Goal: Transaction & Acquisition: Register for event/course

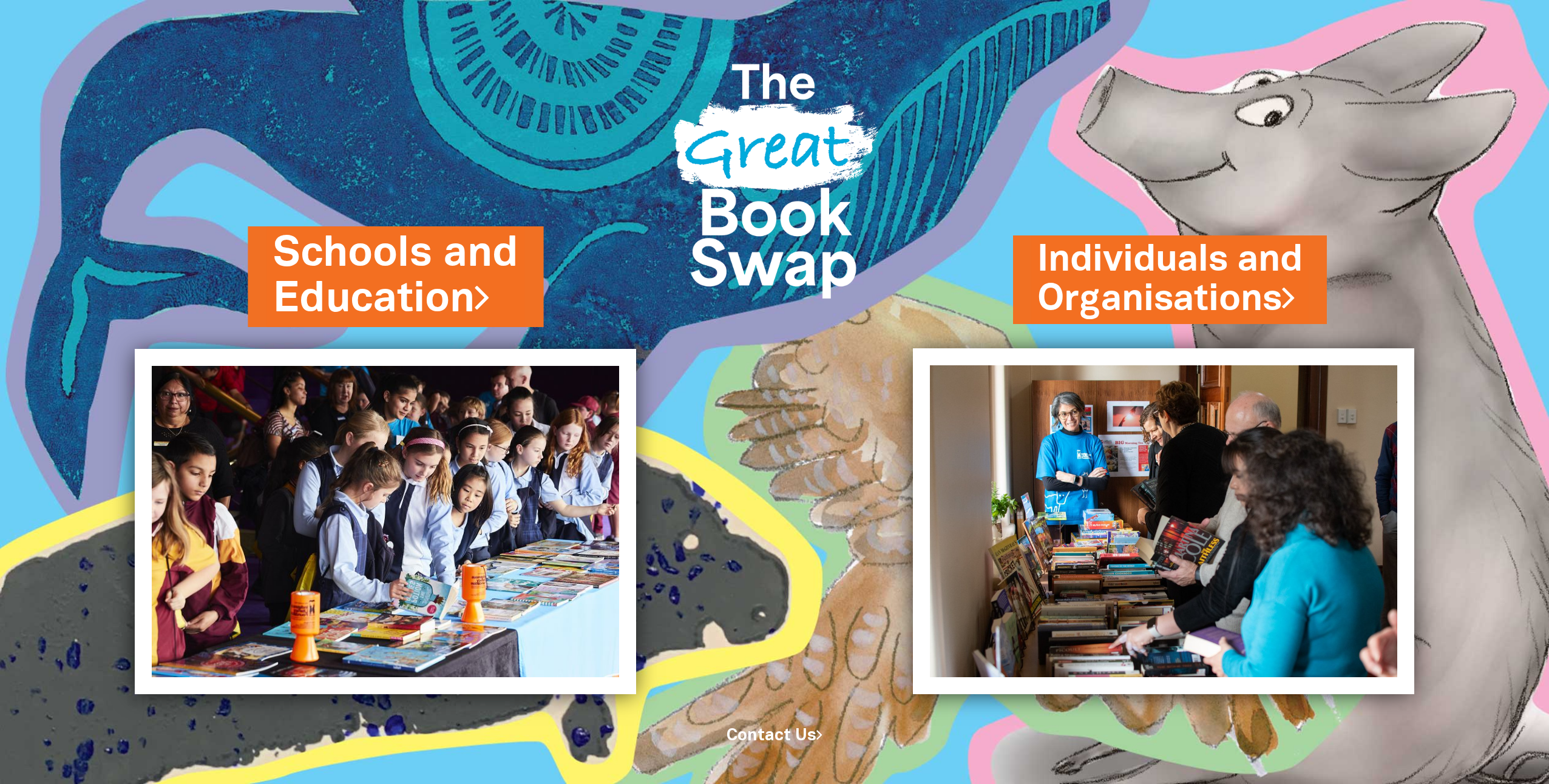
click at [457, 275] on link "Schools and Education" at bounding box center [396, 276] width 245 height 102
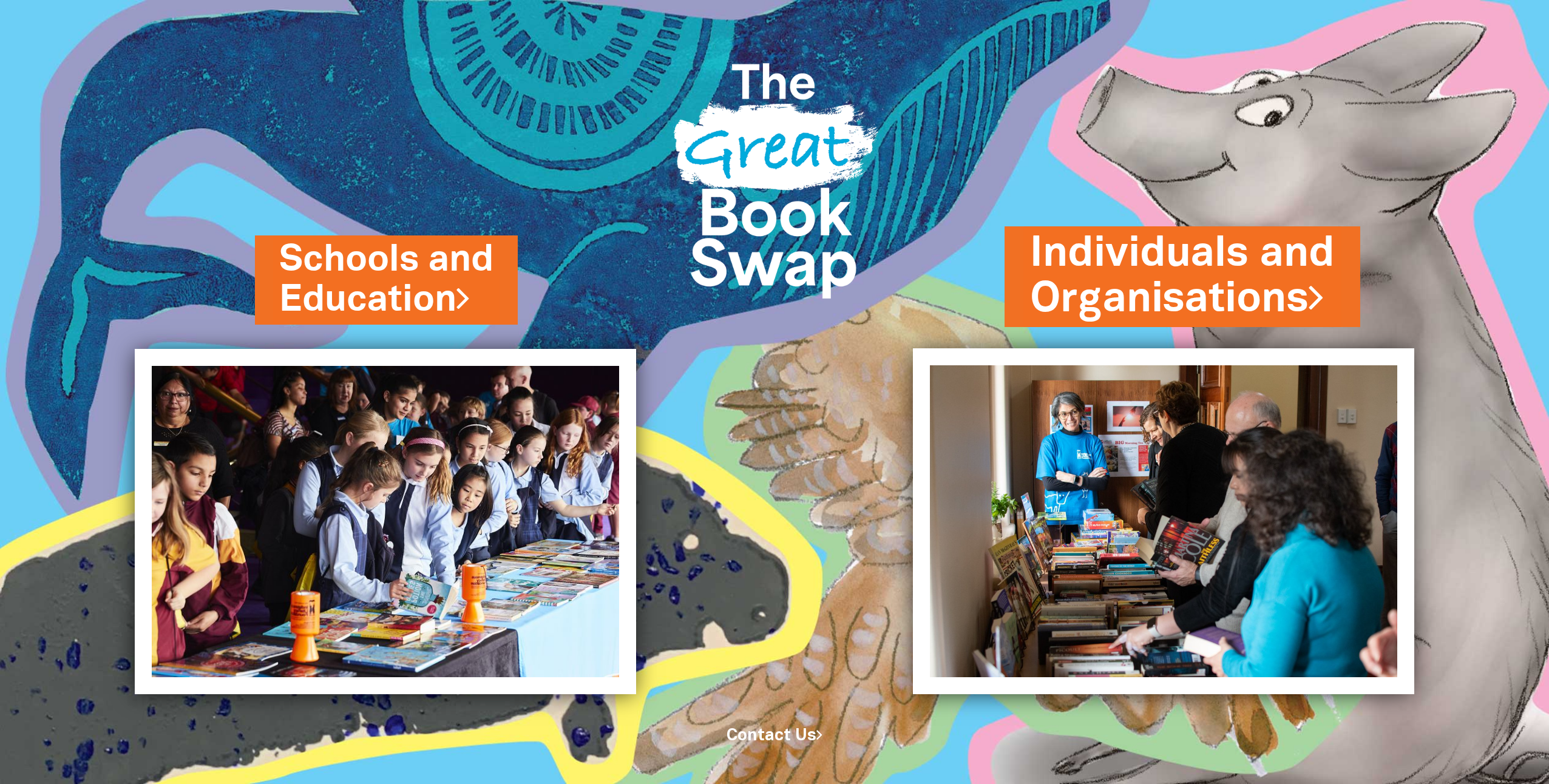
click at [1235, 308] on link "Individuals and Organisations" at bounding box center [1182, 276] width 305 height 102
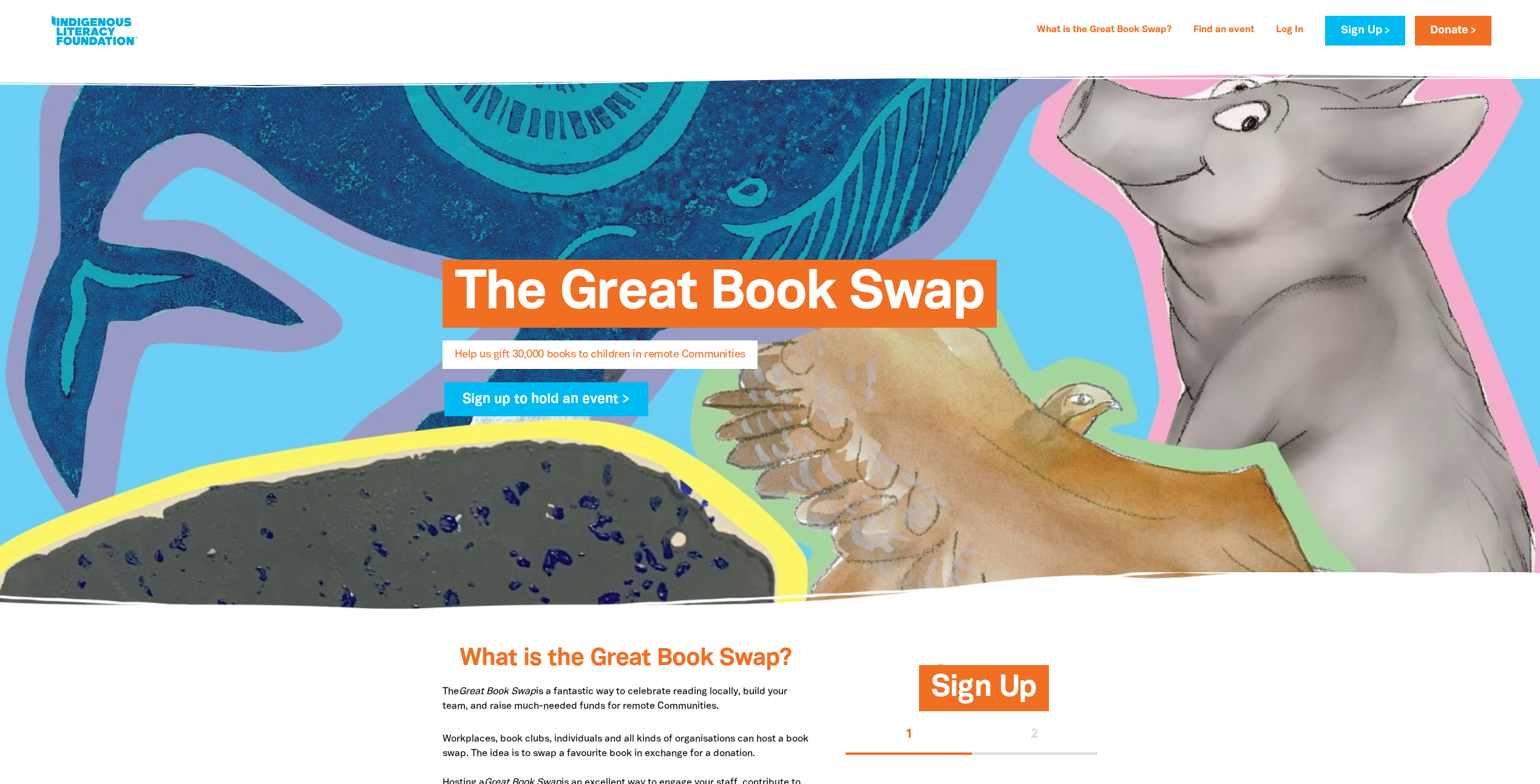
select select "AU"
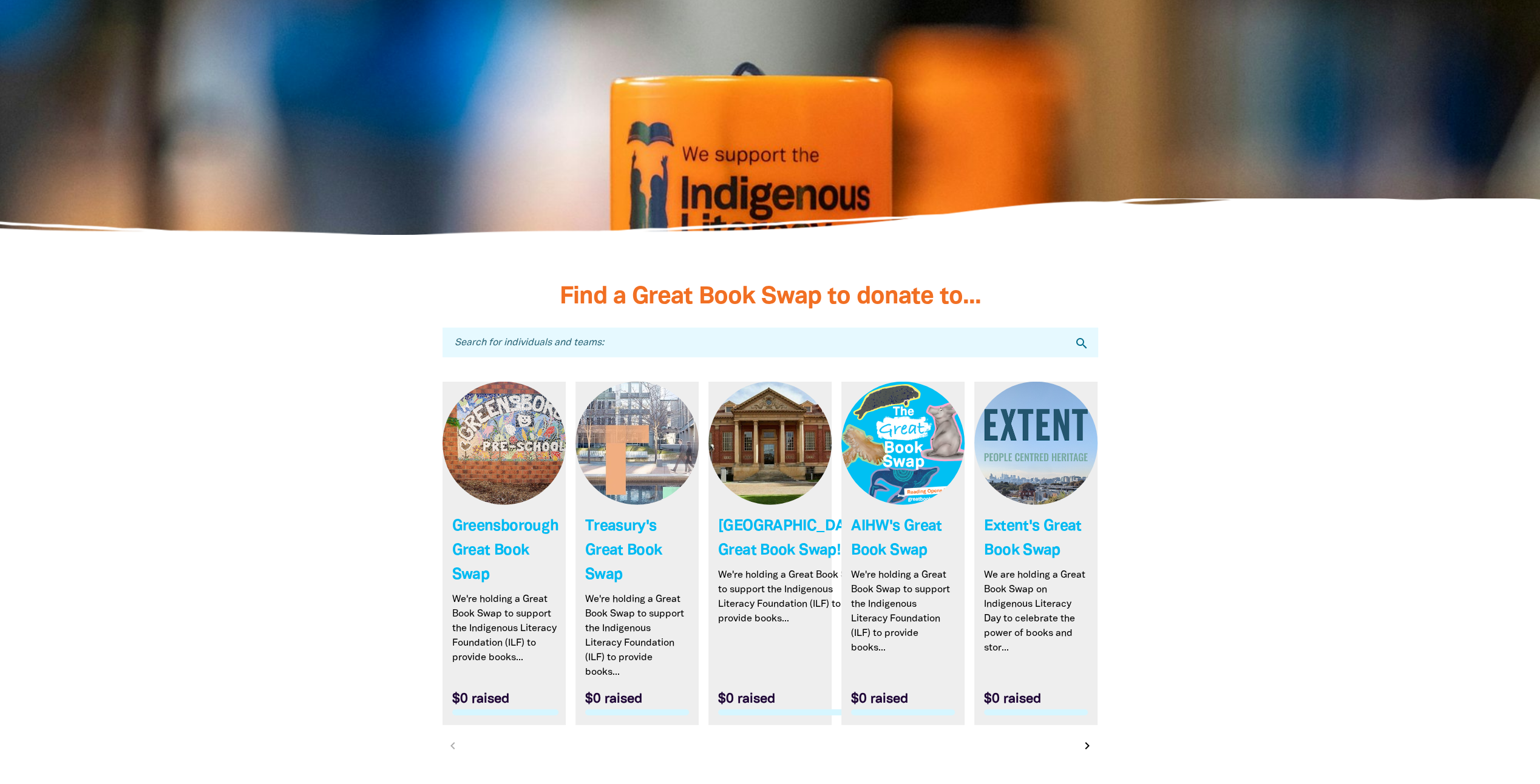
scroll to position [3339, 0]
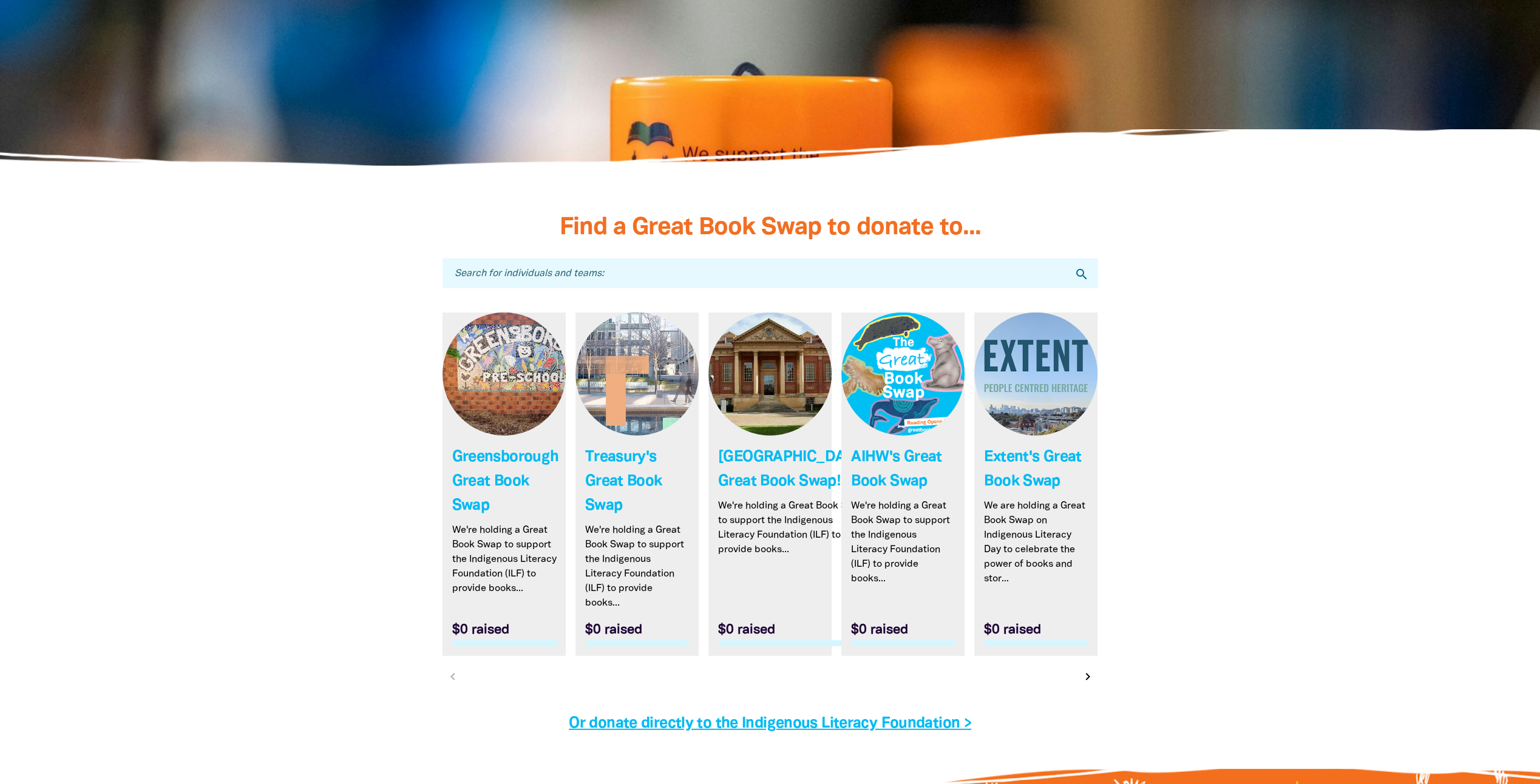
click at [1093, 670] on icon "chevron_right" at bounding box center [1088, 677] width 14 height 14
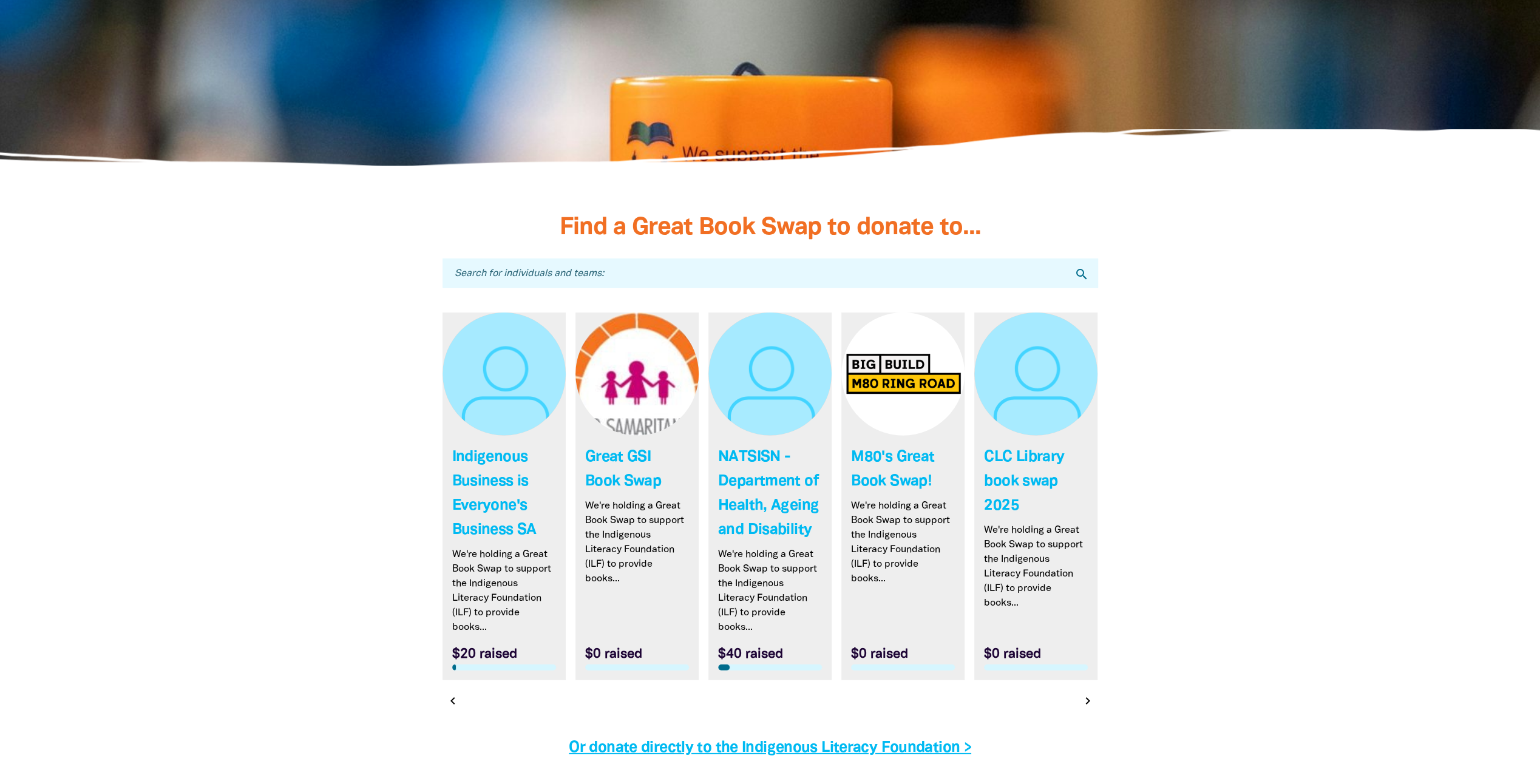
click at [1092, 694] on icon "chevron_right" at bounding box center [1088, 701] width 14 height 14
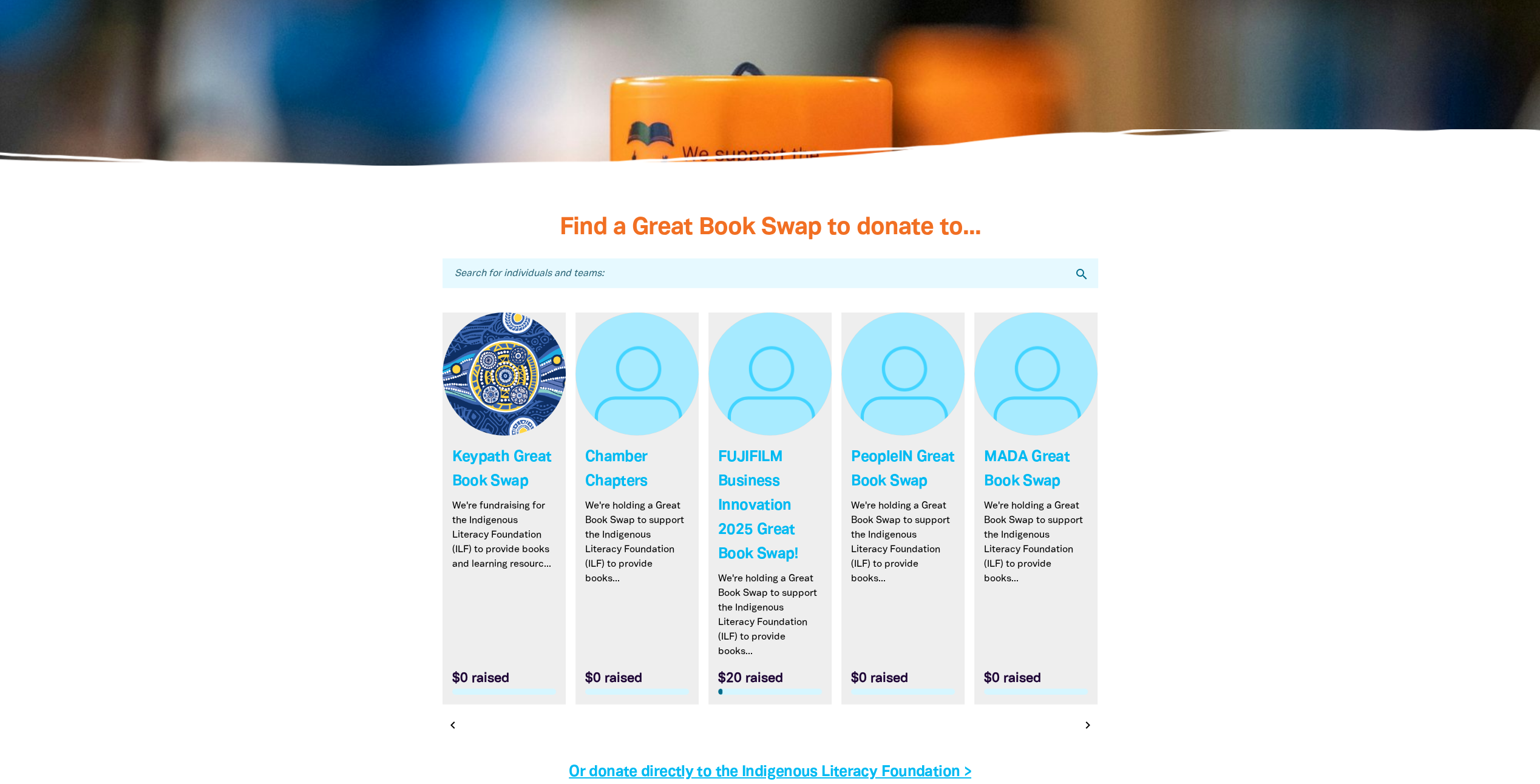
click at [1089, 718] on icon "chevron_right" at bounding box center [1088, 725] width 14 height 14
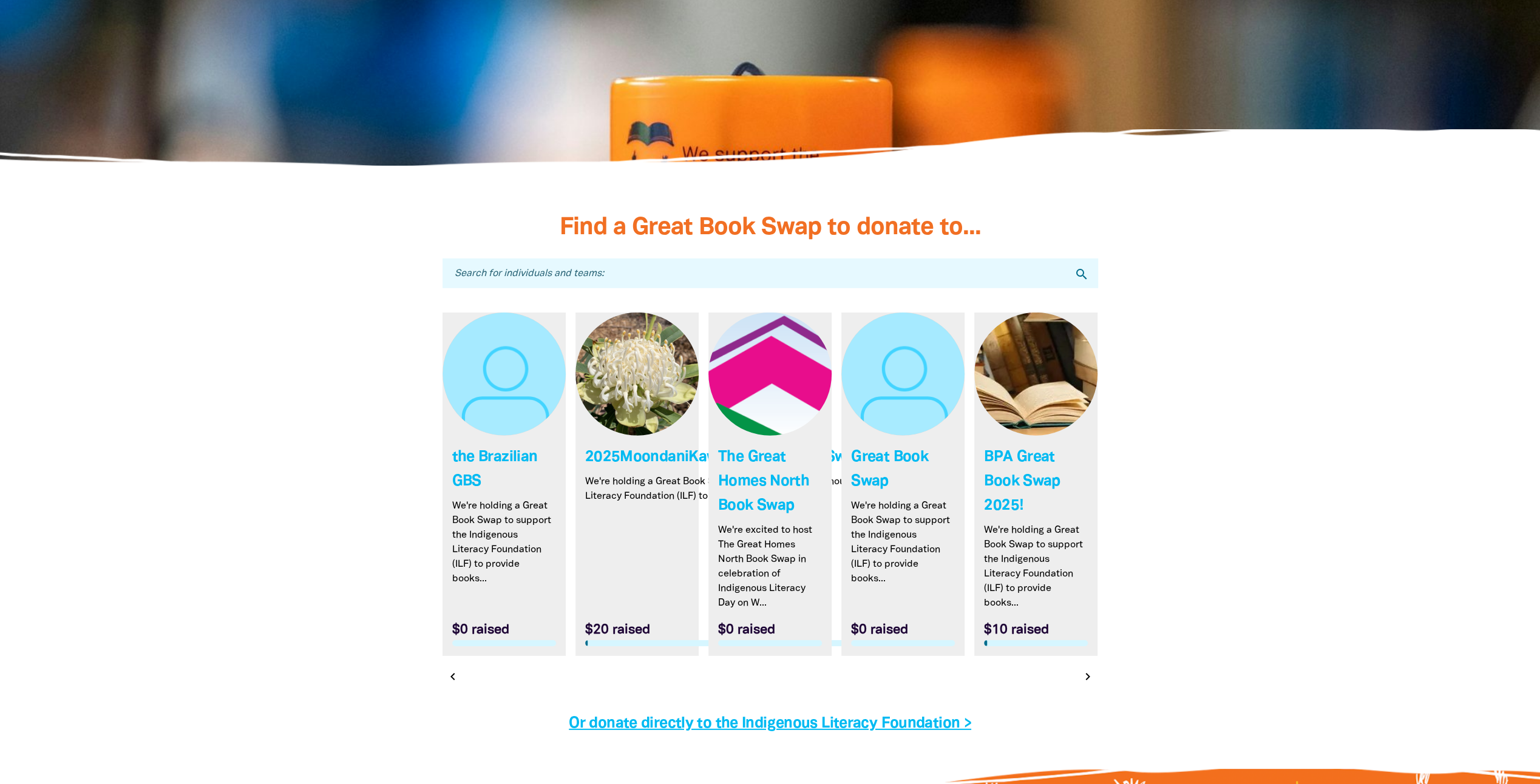
click at [1096, 668] on button "chevron_right" at bounding box center [1087, 677] width 17 height 17
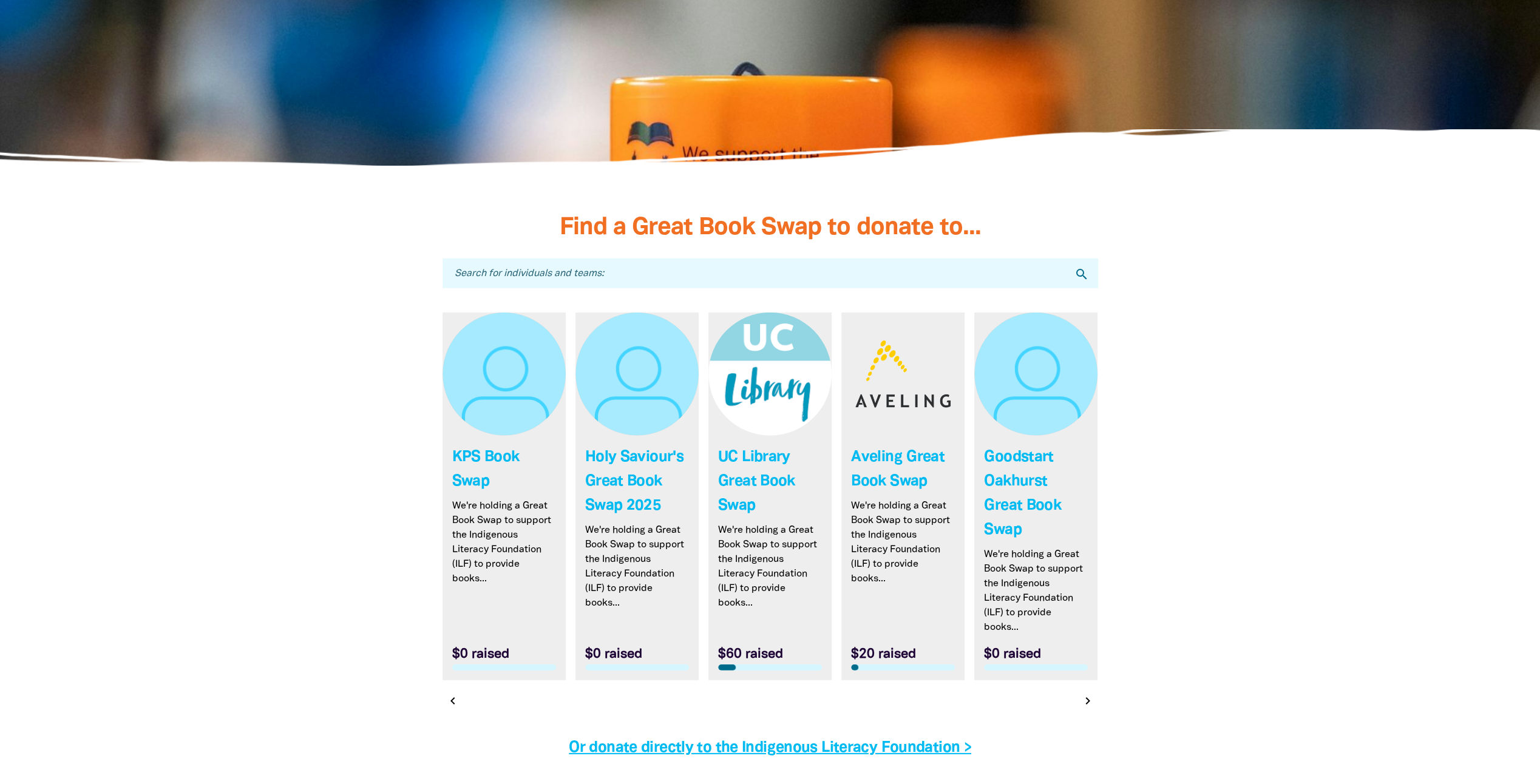
click at [1091, 694] on icon "chevron_right" at bounding box center [1088, 701] width 14 height 14
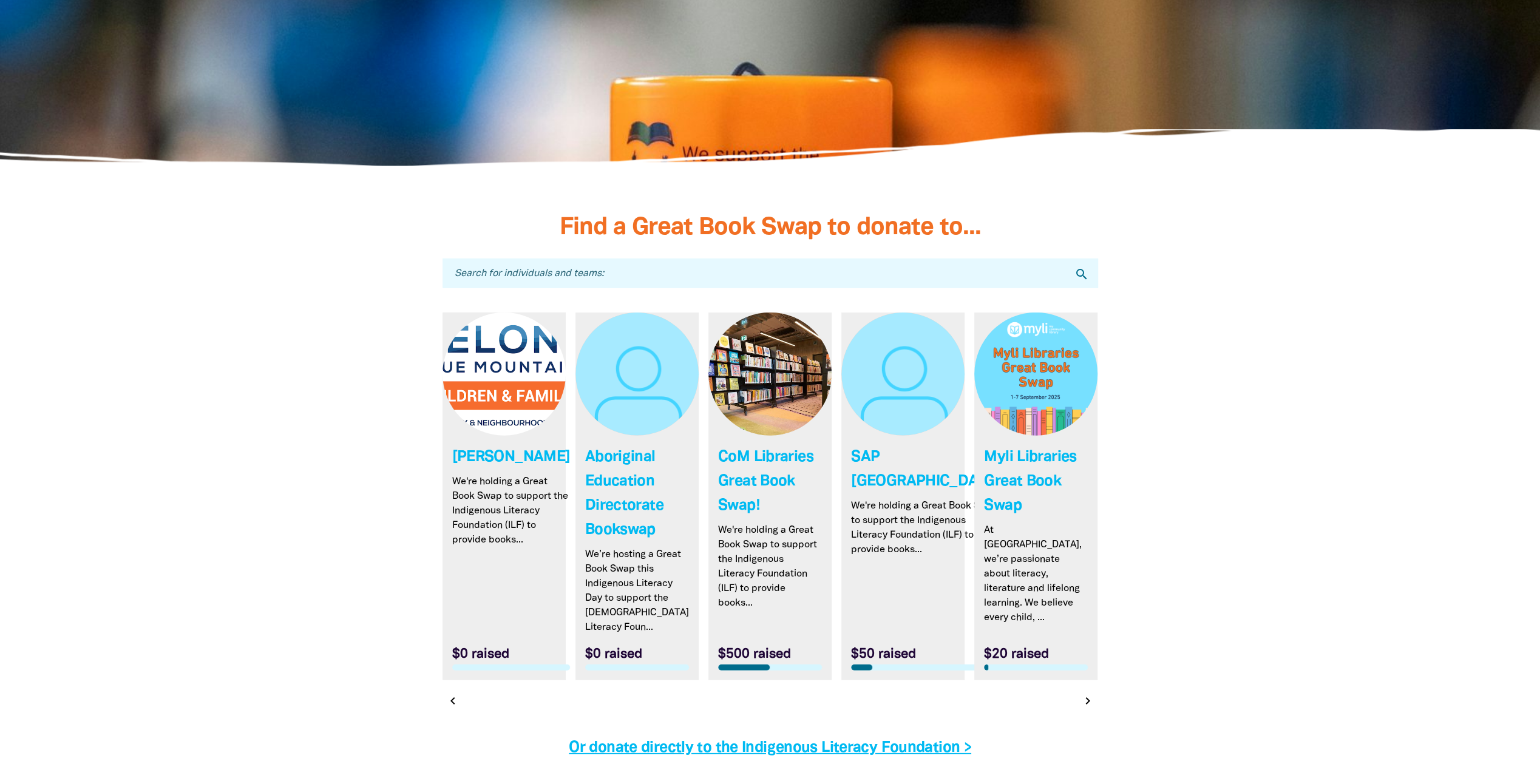
click at [1091, 694] on icon "chevron_right" at bounding box center [1088, 701] width 14 height 14
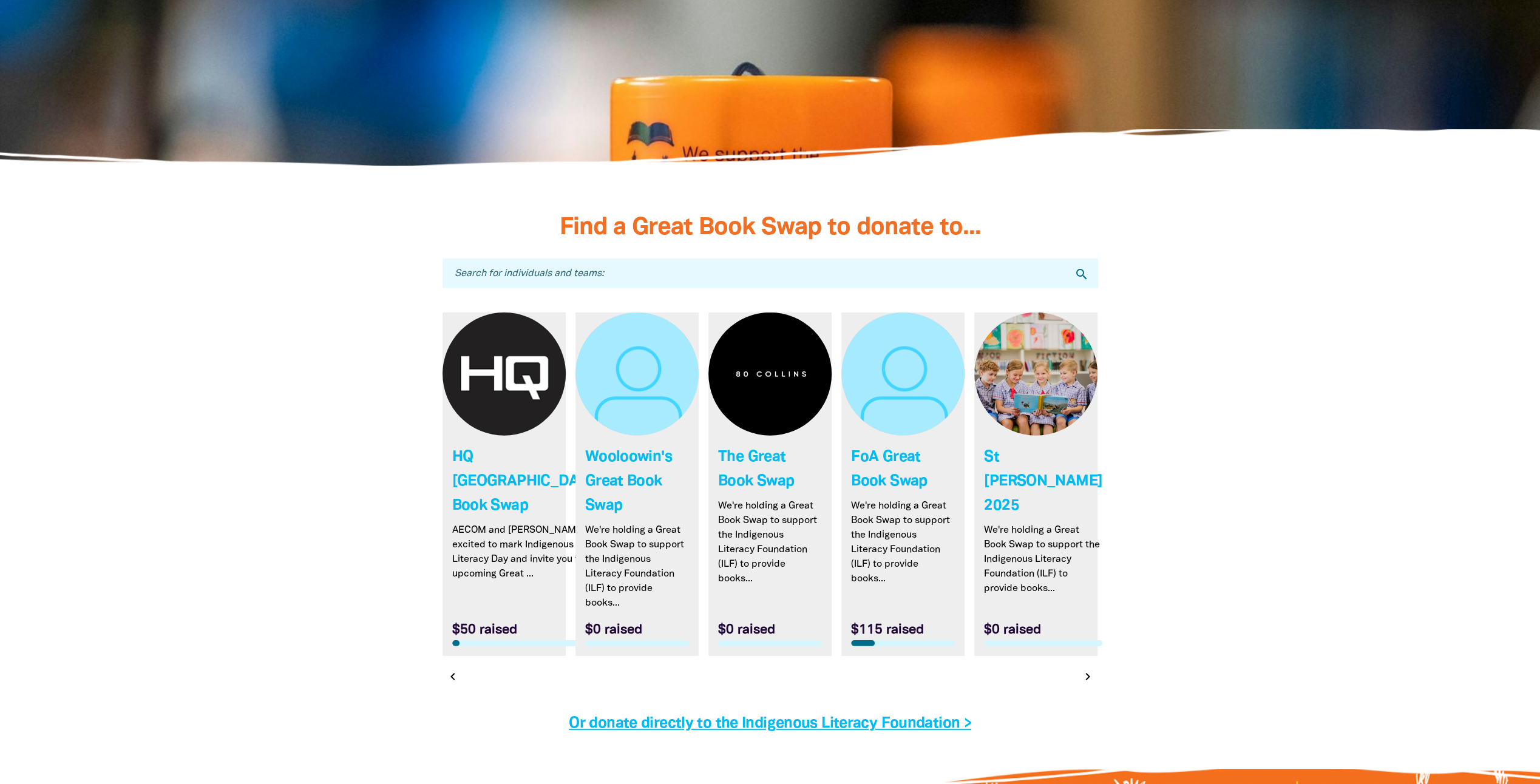
click at [1086, 670] on icon "chevron_right" at bounding box center [1088, 677] width 14 height 14
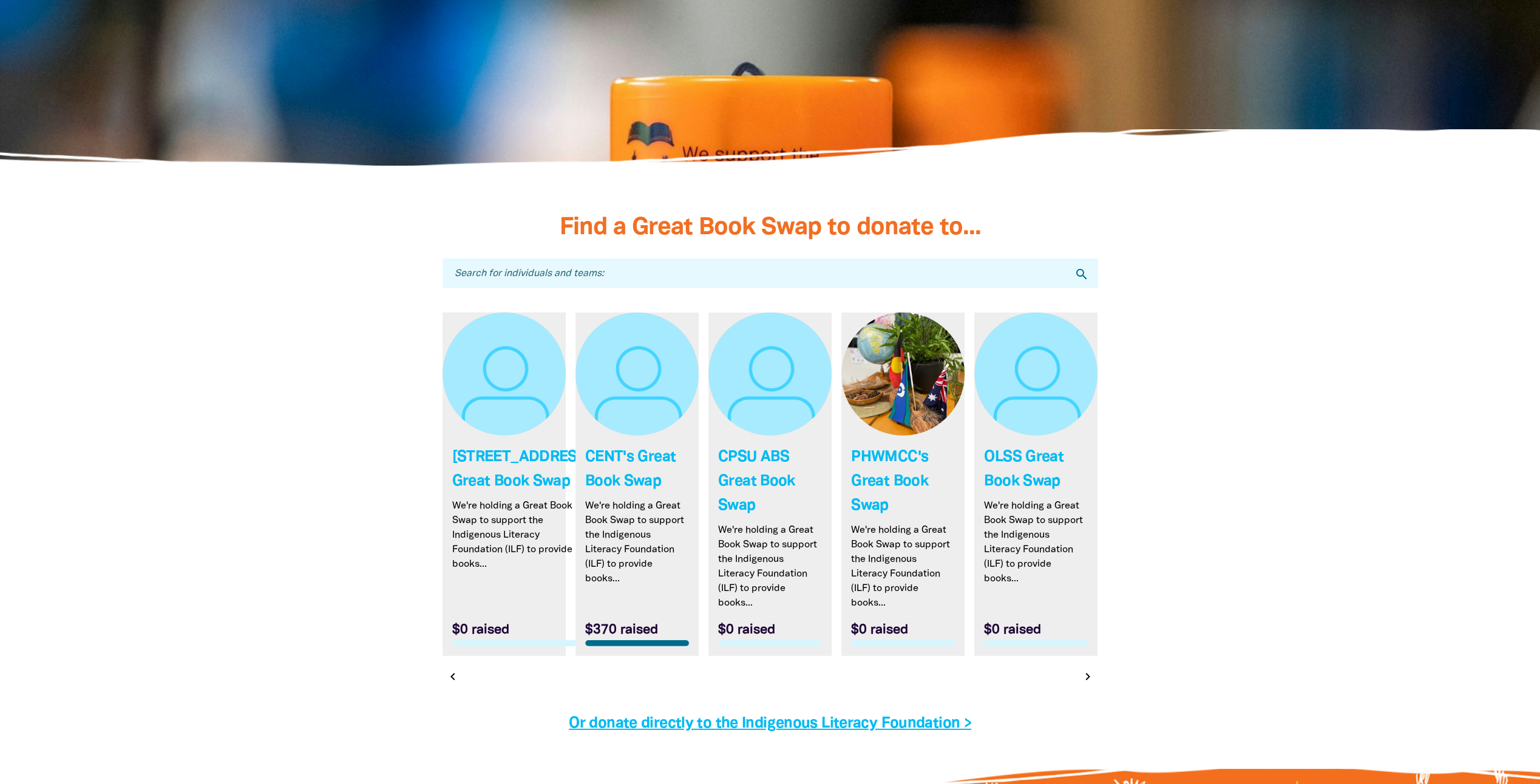
click at [1091, 670] on icon "chevron_right" at bounding box center [1088, 677] width 14 height 14
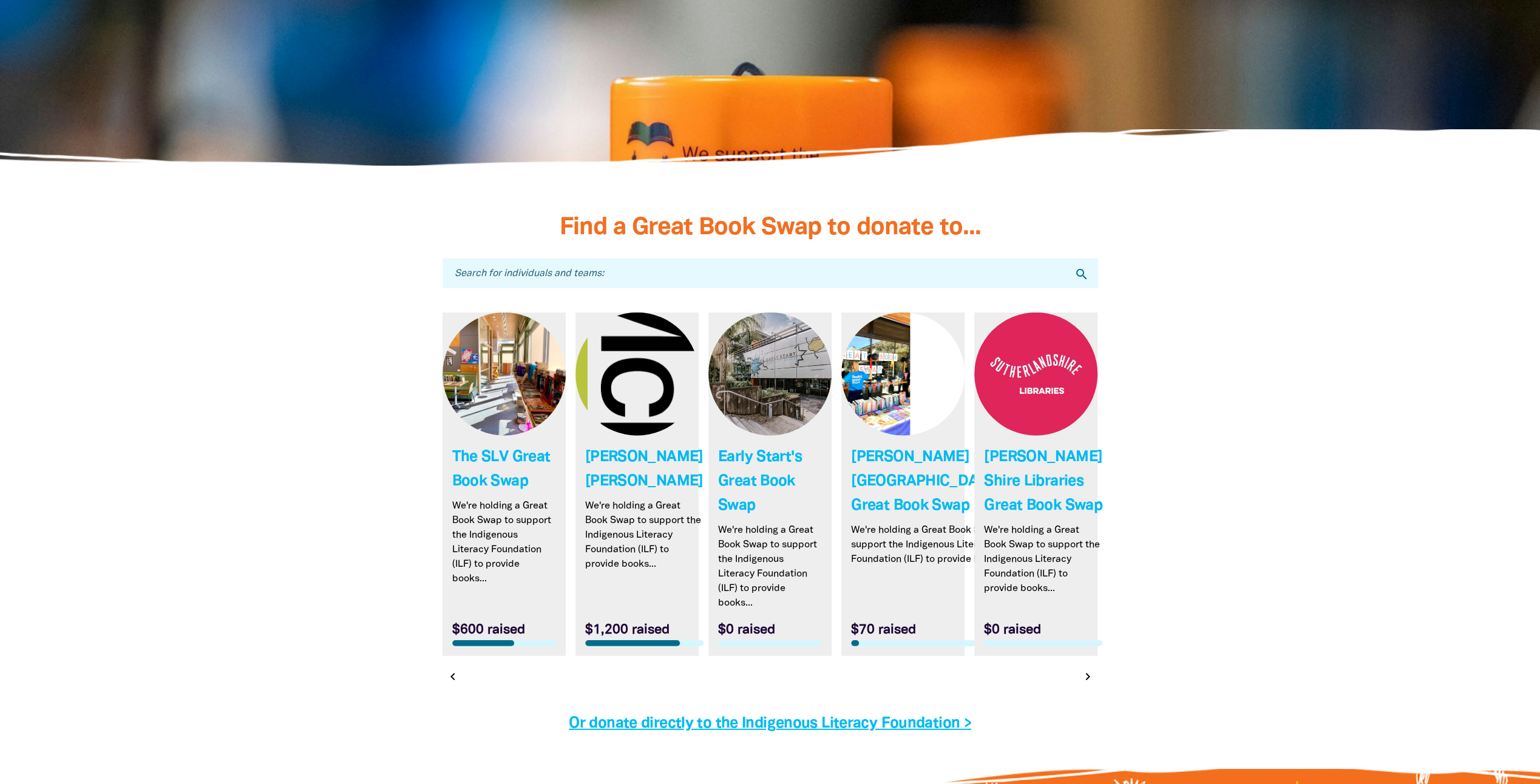
click at [1088, 670] on icon "chevron_right" at bounding box center [1088, 677] width 14 height 14
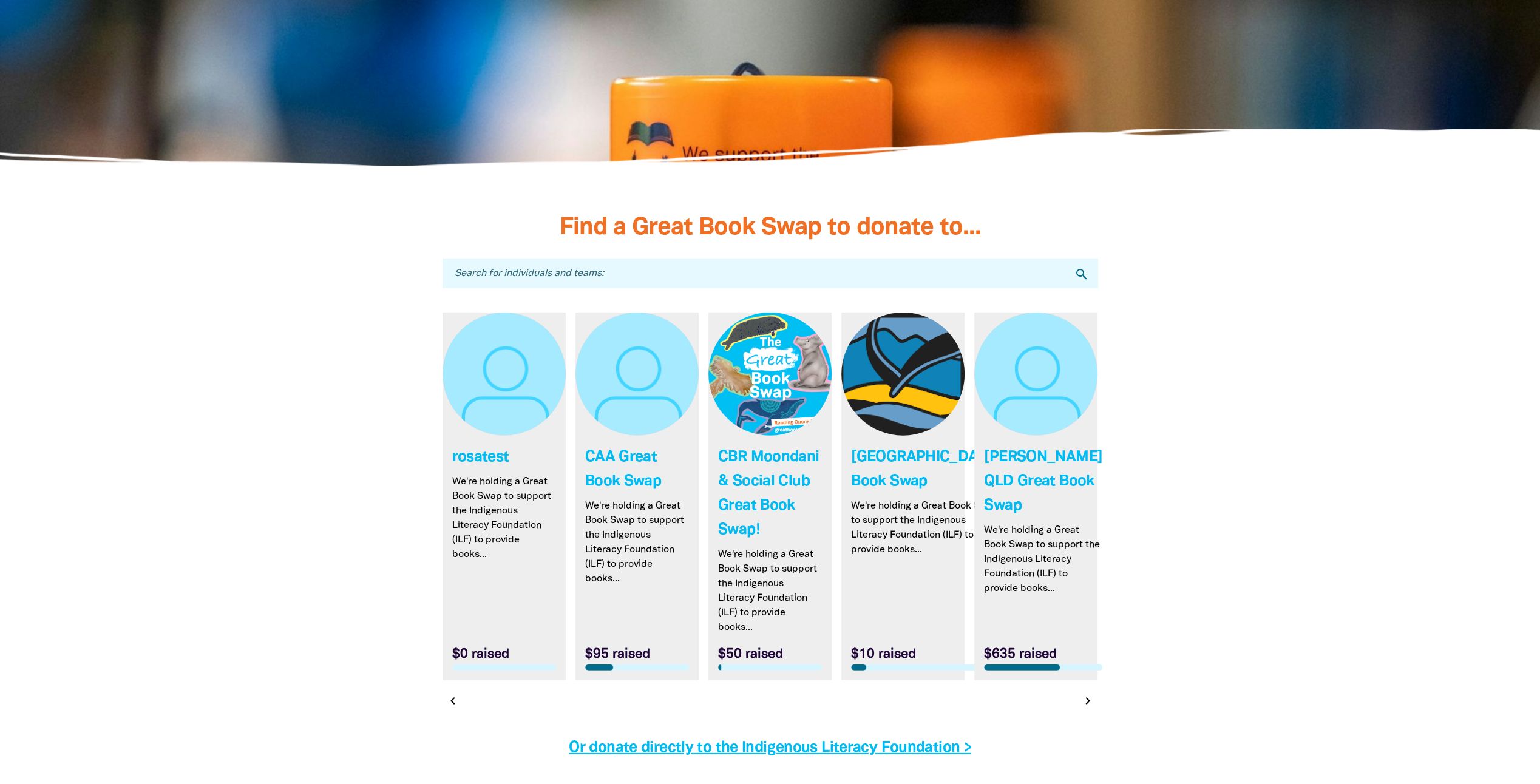
click at [1091, 694] on icon "chevron_right" at bounding box center [1088, 701] width 14 height 14
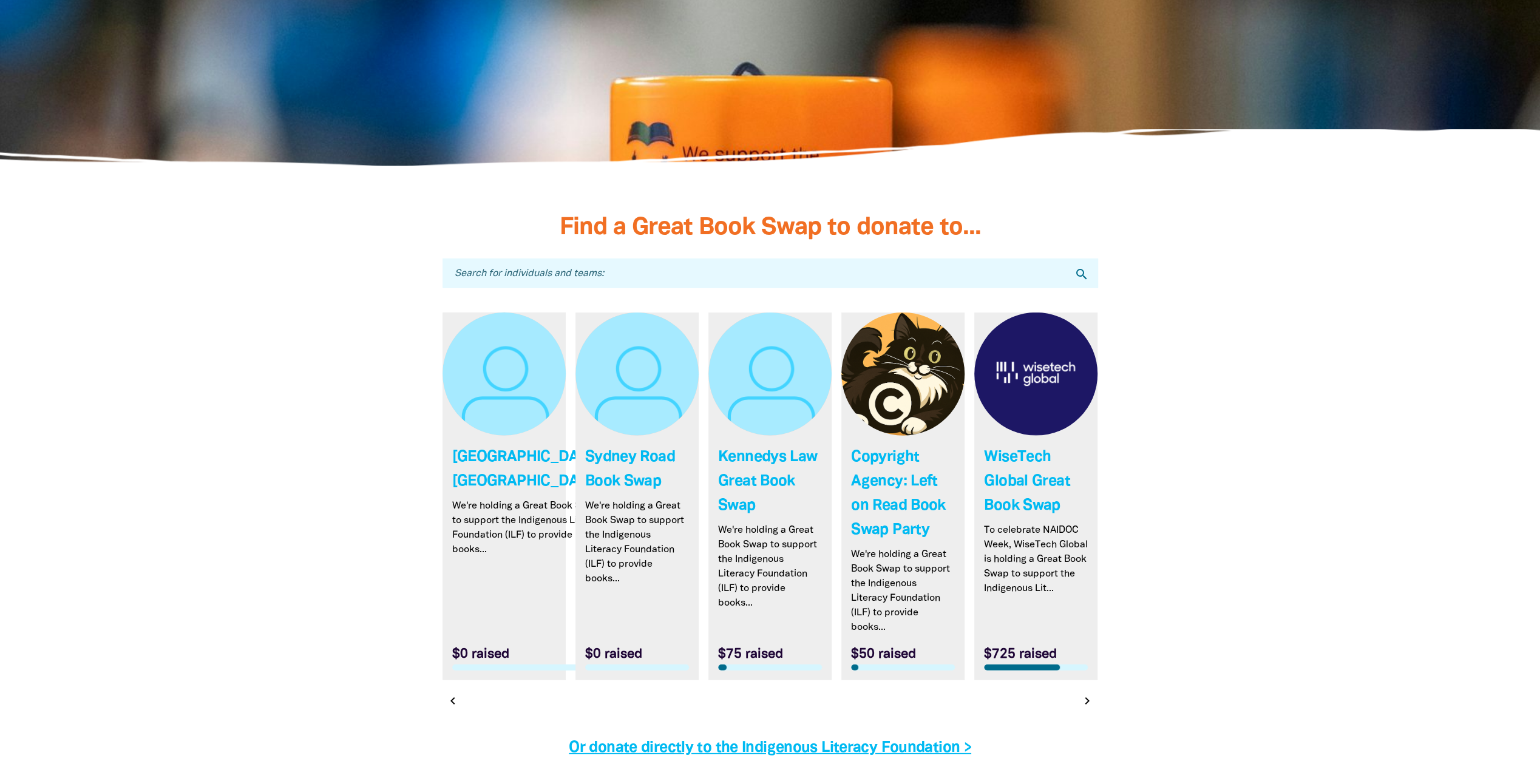
click at [1092, 634] on div "Link to WiseTech Global Great Book Swap WiseTech Global Great Book Swap To cele…" at bounding box center [1036, 501] width 133 height 377
click at [1083, 694] on icon "chevron_right" at bounding box center [1088, 701] width 14 height 14
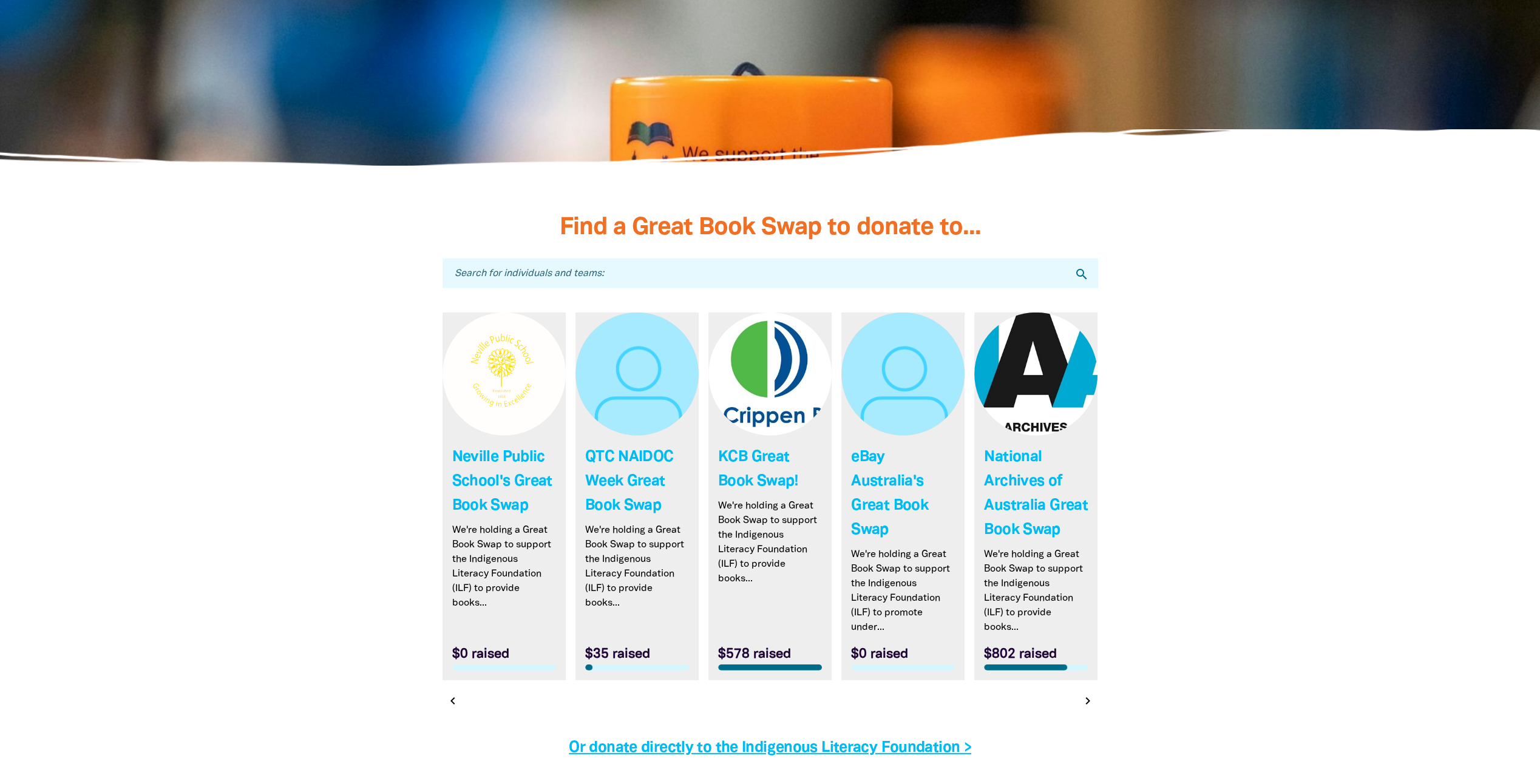
click at [1082, 694] on icon "chevron_right" at bounding box center [1088, 701] width 14 height 14
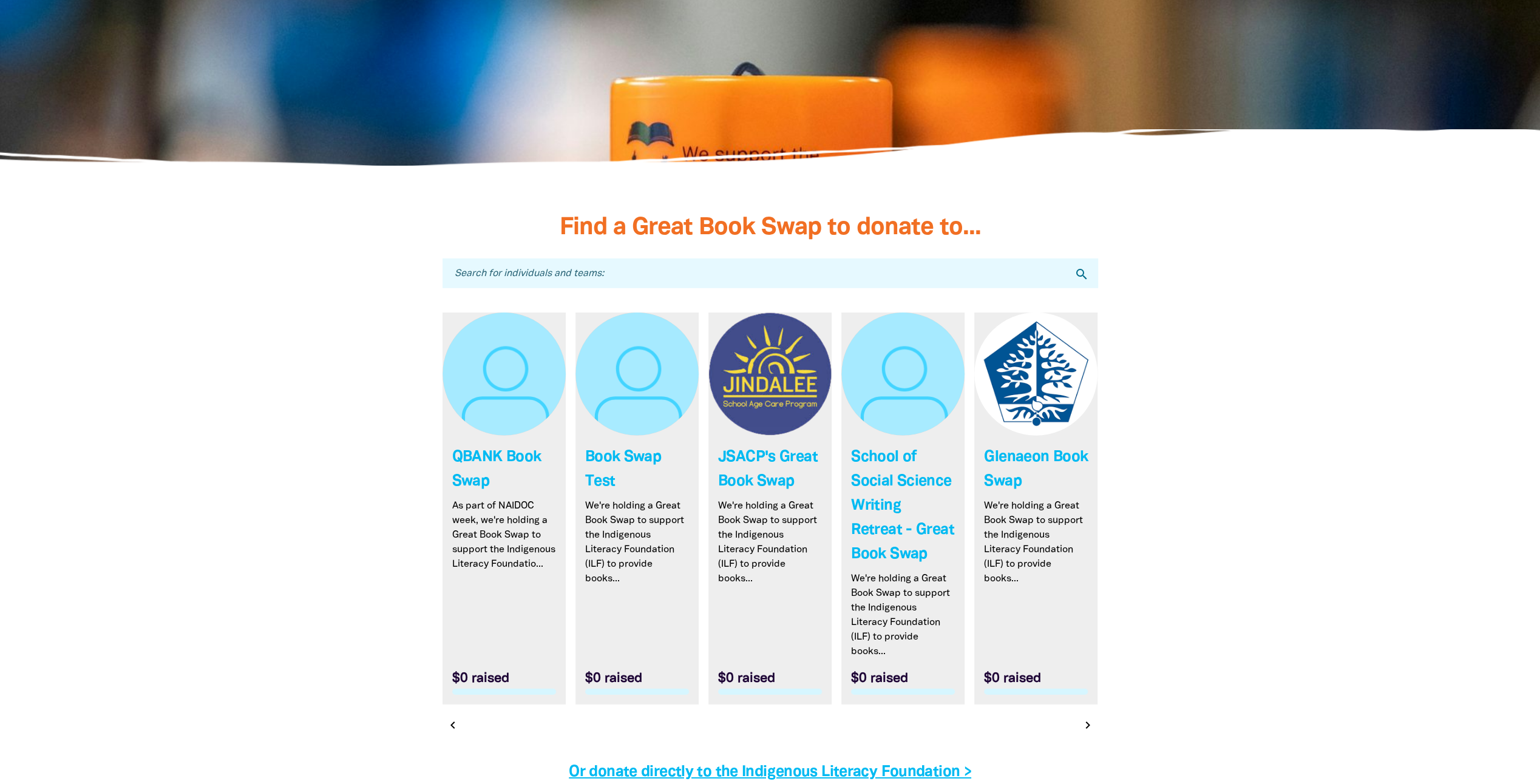
click at [1087, 718] on icon "chevron_right" at bounding box center [1088, 725] width 14 height 14
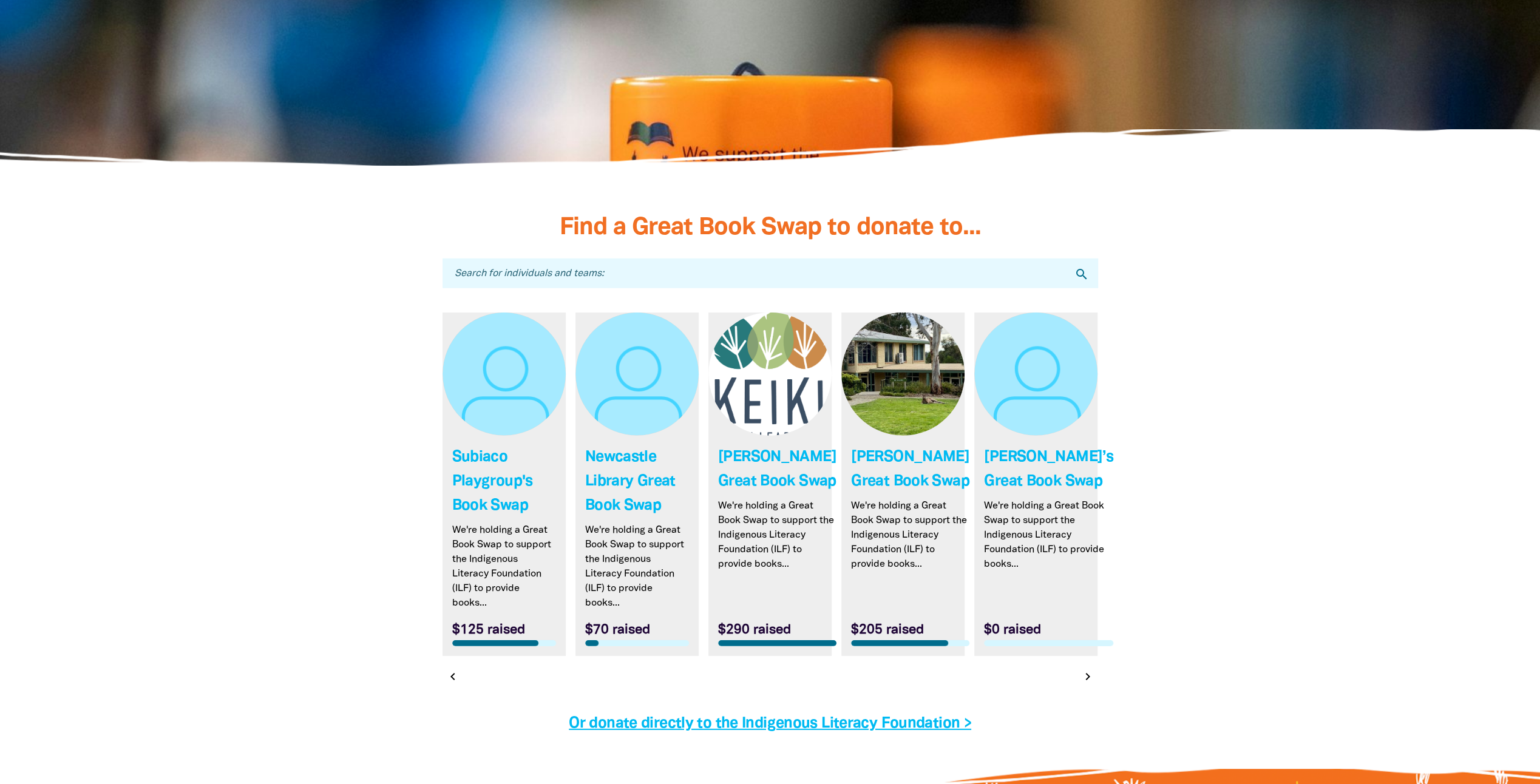
click at [1091, 670] on icon "chevron_right" at bounding box center [1088, 677] width 14 height 14
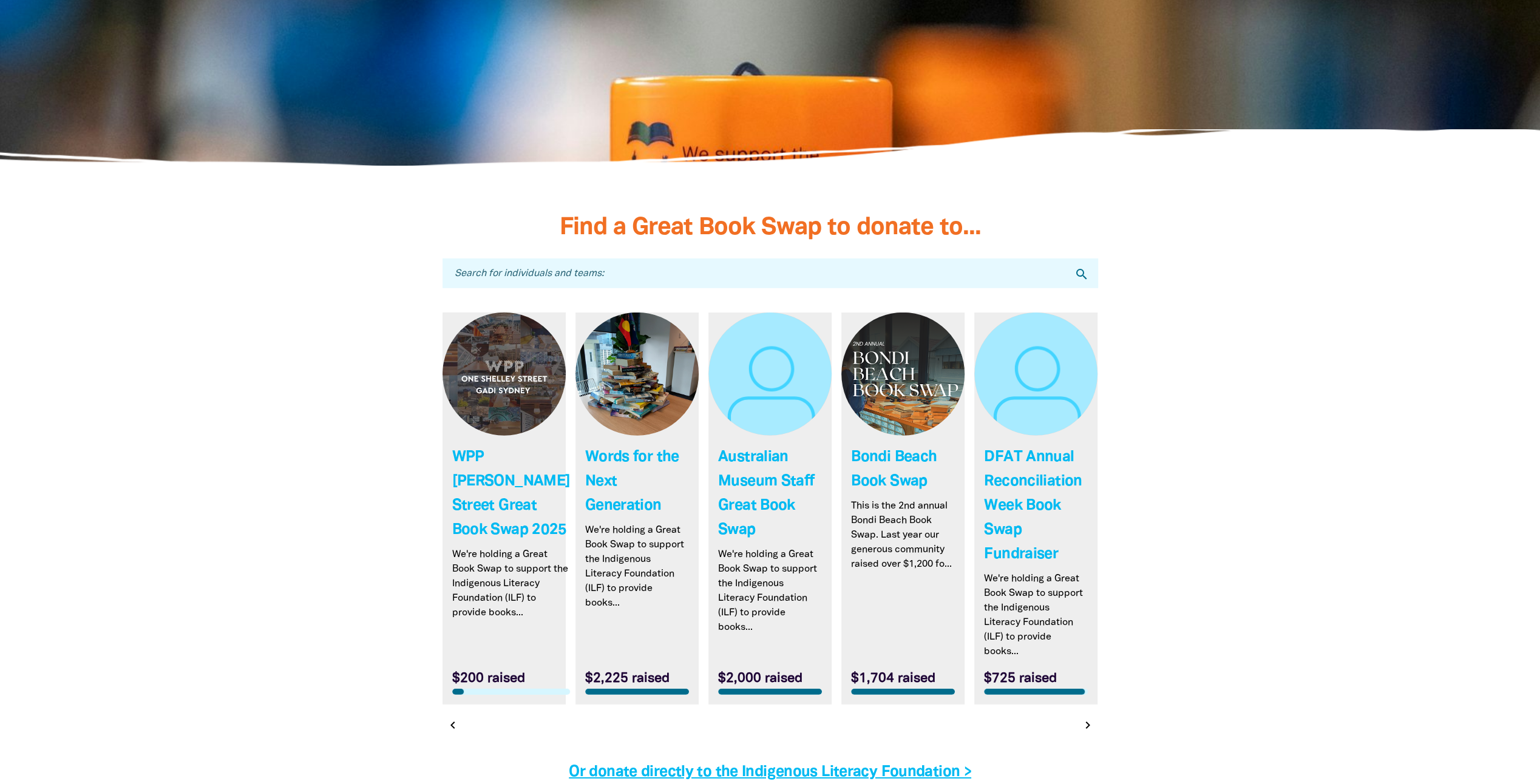
click at [1093, 718] on icon "chevron_right" at bounding box center [1088, 725] width 14 height 14
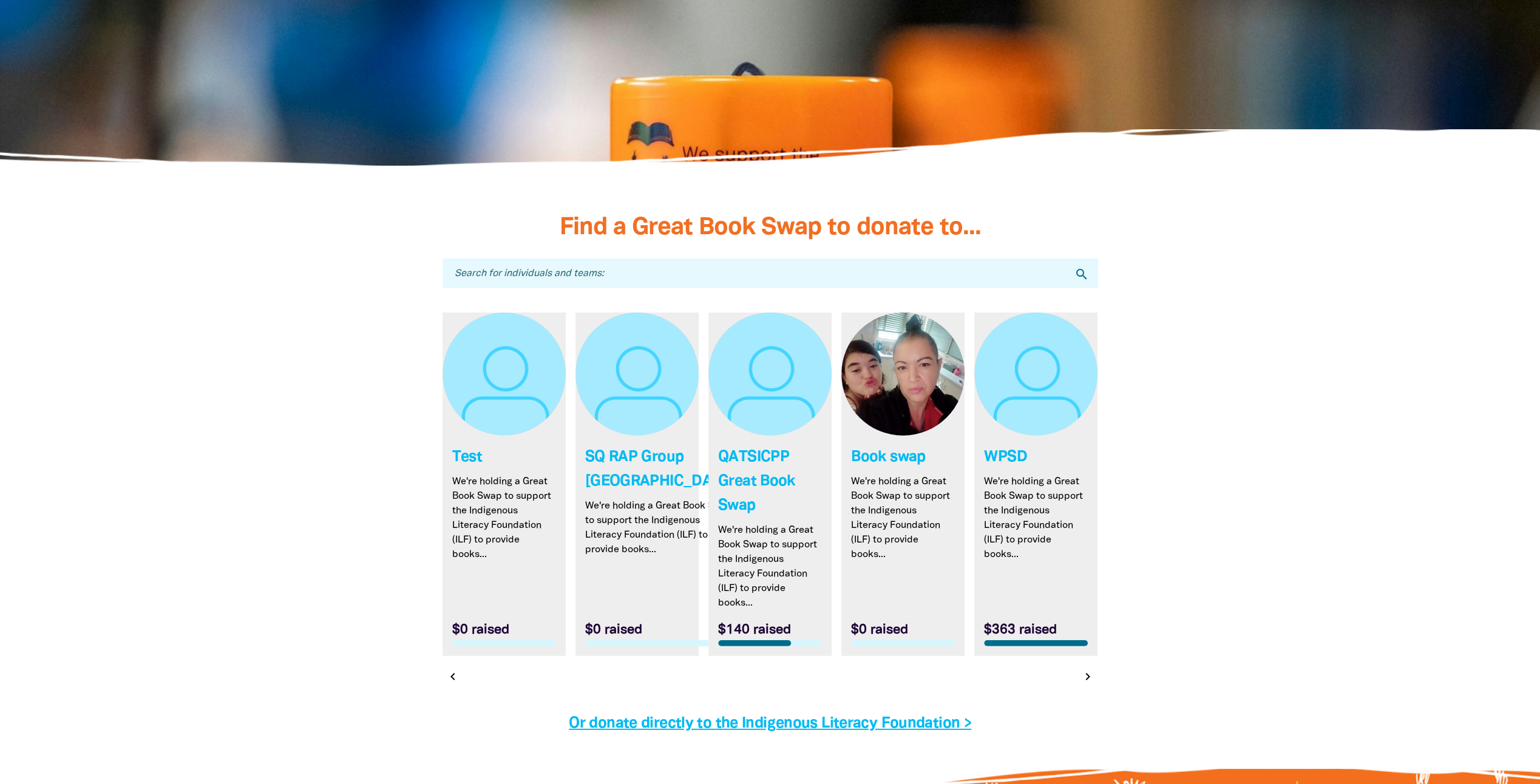
click at [1083, 670] on icon "chevron_right" at bounding box center [1088, 677] width 14 height 14
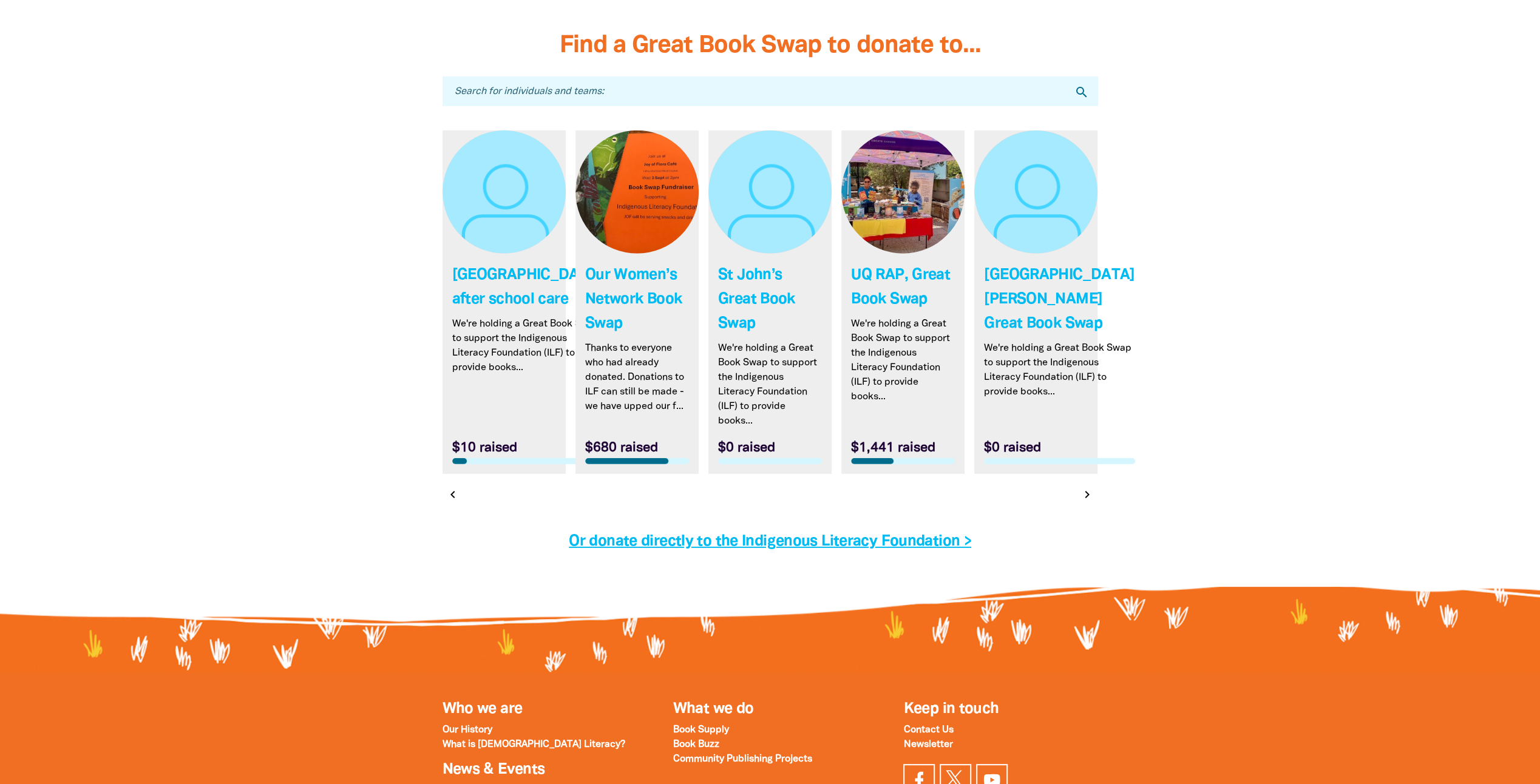
scroll to position [3581, 0]
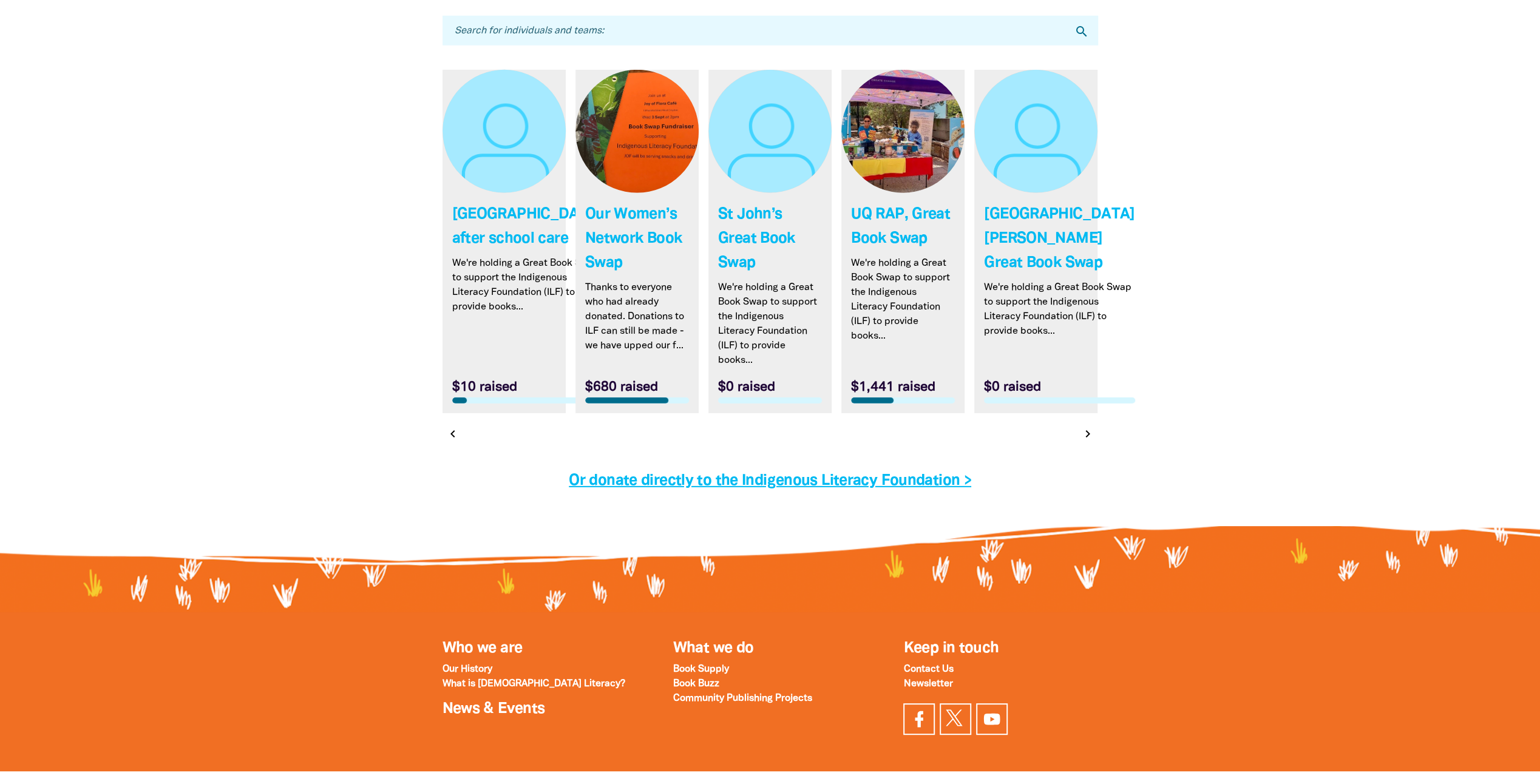
click at [1091, 426] on icon "chevron_right" at bounding box center [1088, 434] width 14 height 14
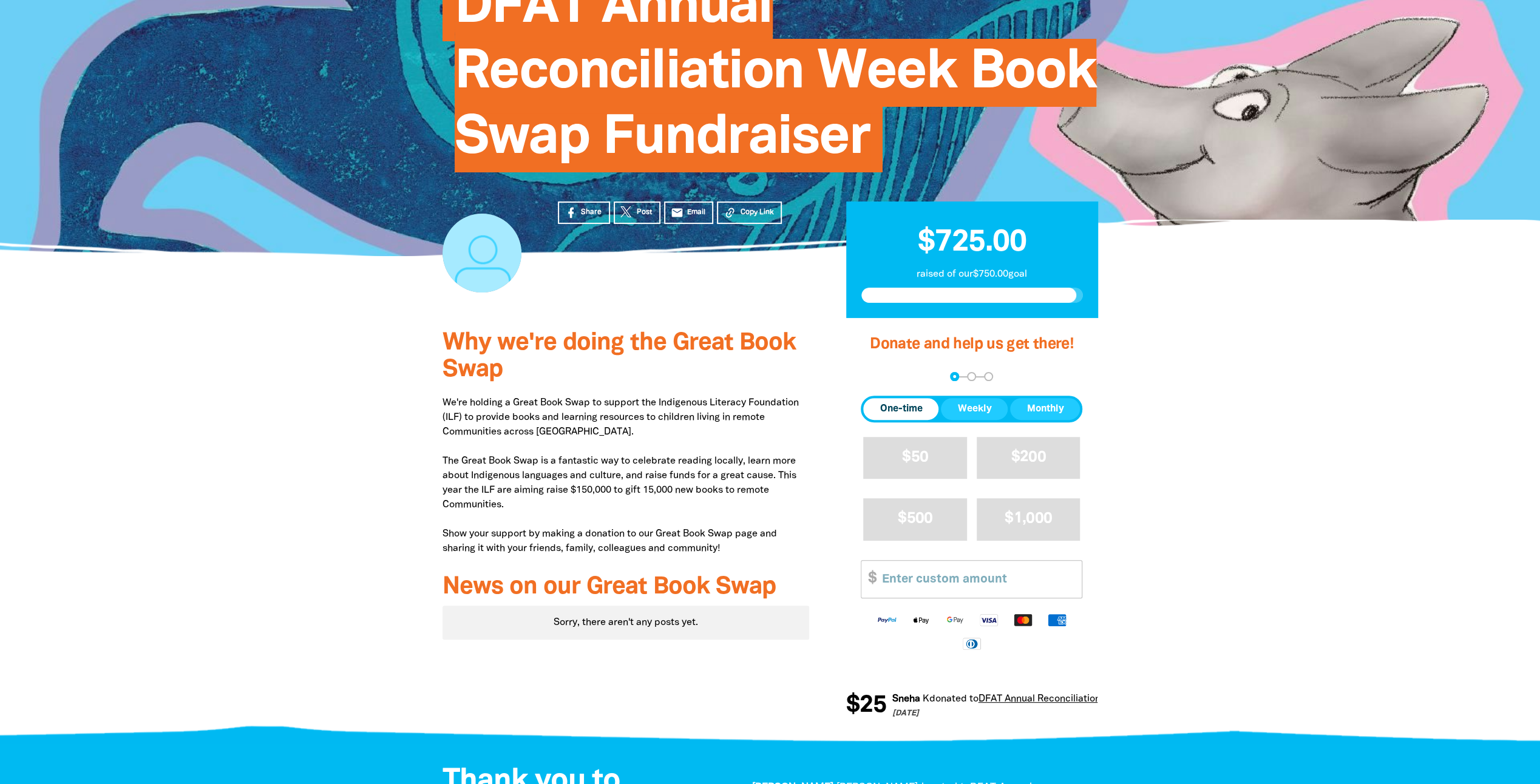
scroll to position [182, 0]
